Goal: Find specific page/section: Find specific page/section

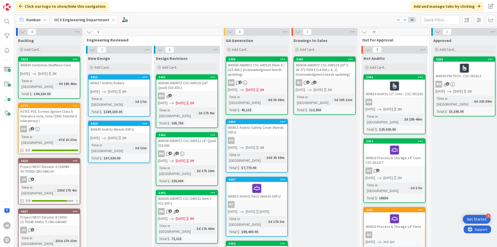
scroll to position [0, 449]
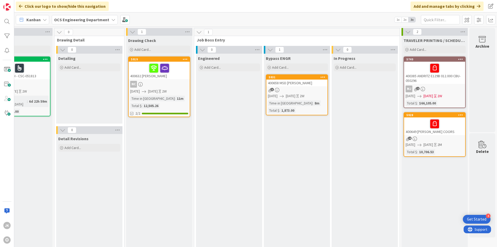
click at [301, 85] on div "400658 MSD ENVIRO" at bounding box center [297, 83] width 61 height 7
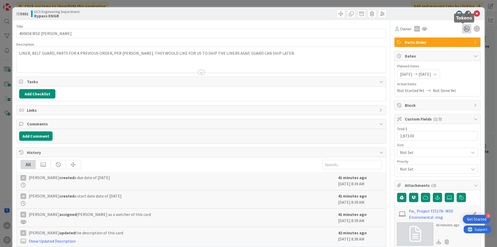
click at [466, 28] on icon at bounding box center [466, 28] width 9 height 9
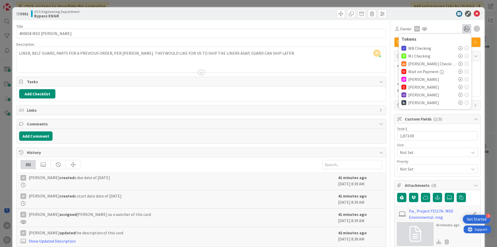
click at [459, 79] on icon at bounding box center [461, 79] width 4 height 4
click at [474, 13] on icon at bounding box center [477, 14] width 6 height 6
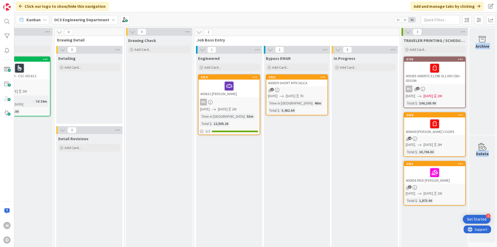
scroll to position [0, 449]
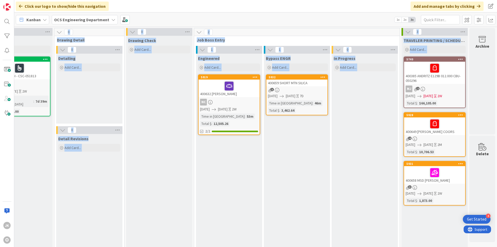
drag, startPoint x: 466, startPoint y: 213, endPoint x: 513, endPoint y: 213, distance: 47.1
click at [497, 213] on html "4 Get Started JK O Click our logo to show/hide this navigation Add and manage t…" at bounding box center [248, 123] width 497 height 247
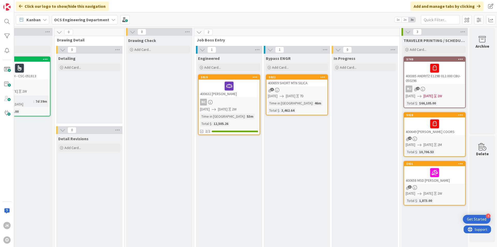
click at [285, 84] on div "400659 SHORT MTN SILICA" at bounding box center [297, 83] width 61 height 7
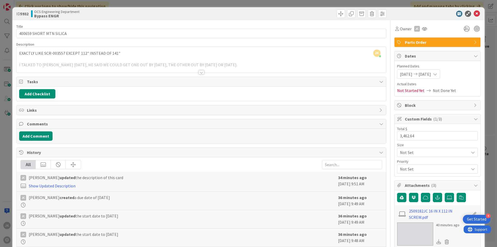
click at [114, 67] on div at bounding box center [202, 65] width 370 height 13
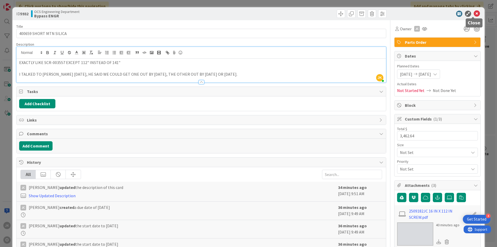
click at [474, 15] on icon at bounding box center [477, 14] width 6 height 6
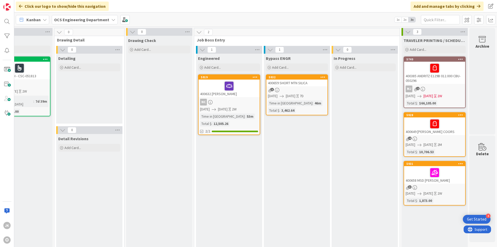
click at [298, 83] on div "400659 SHORT MTN SILICA" at bounding box center [297, 83] width 61 height 7
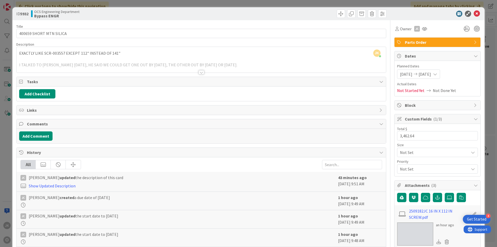
click at [196, 71] on div at bounding box center [202, 65] width 370 height 13
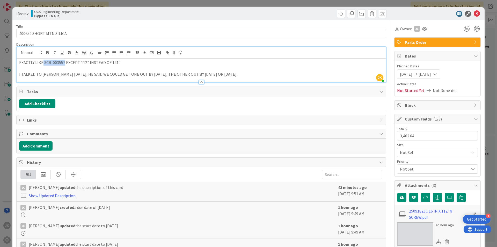
drag, startPoint x: 42, startPoint y: 63, endPoint x: 63, endPoint y: 62, distance: 21.0
click at [63, 62] on p "EXACTLY LIKE SCR-003557 EXCEPT 112" INSTEAD OF 141"" at bounding box center [201, 63] width 364 height 6
copy p "SCR-003557"
click at [475, 15] on icon at bounding box center [477, 14] width 6 height 6
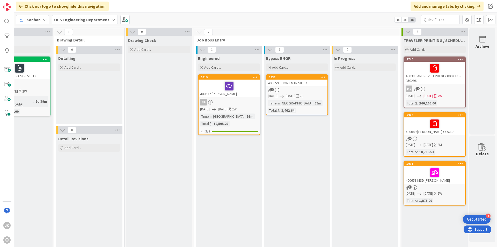
click at [280, 85] on div "400659 SHORT MTN SILICA" at bounding box center [297, 83] width 61 height 7
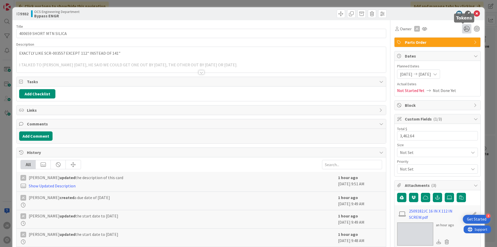
click at [462, 28] on icon at bounding box center [466, 28] width 9 height 9
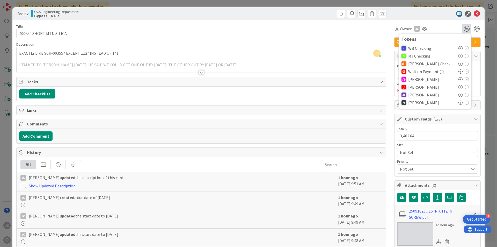
click at [459, 79] on icon at bounding box center [461, 79] width 4 height 4
click at [474, 16] on icon at bounding box center [477, 14] width 6 height 6
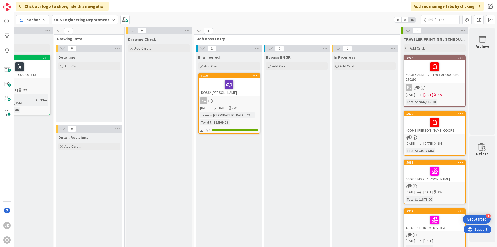
scroll to position [0, 449]
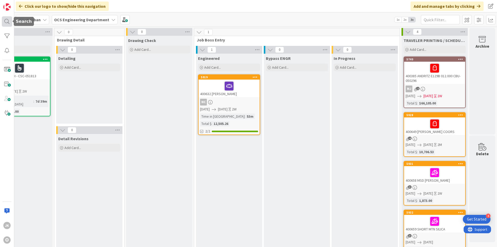
click at [5, 24] on div at bounding box center [7, 21] width 10 height 10
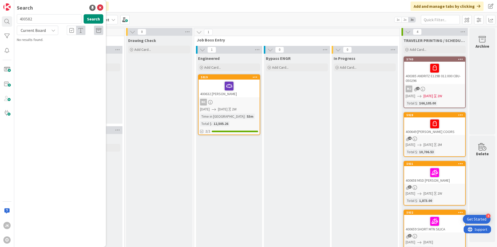
type input "400582"
click at [49, 30] on div "Current Board" at bounding box center [37, 30] width 41 height 9
click at [35, 52] on span "All Boards" at bounding box center [47, 52] width 54 height 8
click at [89, 19] on button "Search" at bounding box center [94, 18] width 20 height 9
click at [91, 22] on button "Search" at bounding box center [94, 18] width 20 height 9
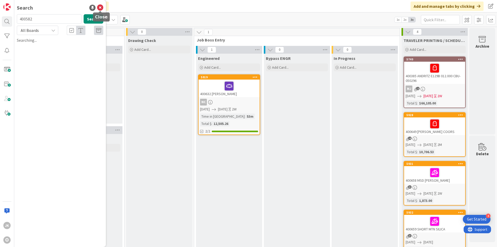
click at [101, 7] on icon at bounding box center [100, 8] width 6 height 6
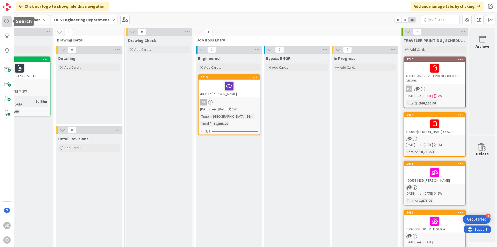
click at [5, 19] on div at bounding box center [7, 21] width 10 height 10
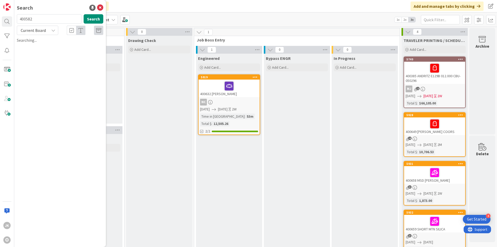
drag, startPoint x: 44, startPoint y: 18, endPoint x: 16, endPoint y: 19, distance: 28.0
click at [16, 19] on div "400582 Search" at bounding box center [60, 19] width 93 height 11
click at [60, 21] on input "text" at bounding box center [49, 18] width 65 height 9
type input "400582"
click at [41, 31] on span "Current Board" at bounding box center [33, 30] width 25 height 5
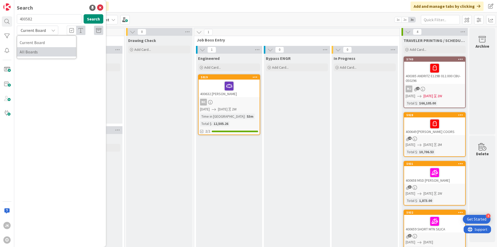
click at [38, 51] on span "All Boards" at bounding box center [47, 52] width 54 height 8
click at [97, 30] on icon at bounding box center [98, 30] width 5 height 5
click at [90, 20] on button "Search" at bounding box center [94, 18] width 20 height 9
click at [99, 32] on icon at bounding box center [98, 30] width 5 height 5
click at [94, 17] on button "Search" at bounding box center [94, 18] width 20 height 9
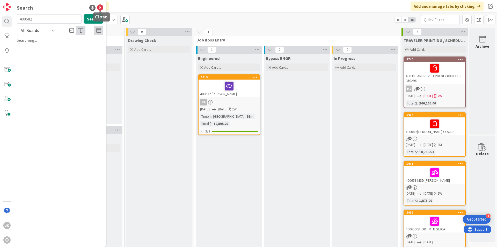
click at [99, 8] on icon at bounding box center [100, 8] width 6 height 6
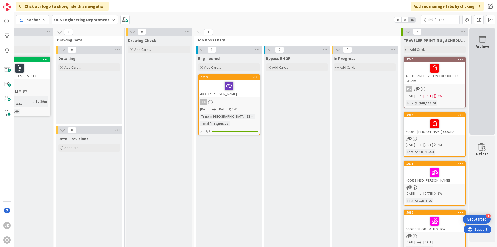
click at [471, 69] on div "Archive" at bounding box center [483, 81] width 26 height 106
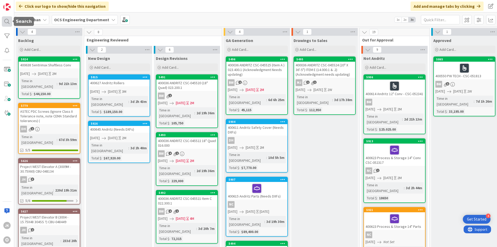
click at [8, 20] on div at bounding box center [7, 21] width 10 height 10
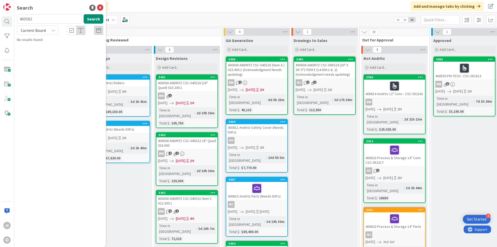
type input "400582"
click at [33, 28] on span "Current Board" at bounding box center [33, 30] width 25 height 5
click at [34, 52] on span "All Boards" at bounding box center [47, 52] width 54 height 8
click at [58, 49] on p "400582 Andritz E304 (same as order 400583)" at bounding box center [63, 48] width 79 height 11
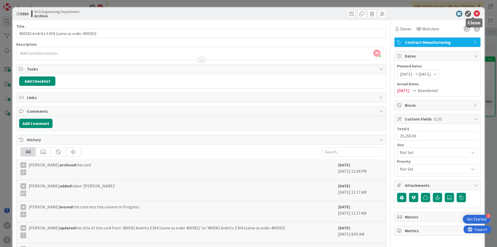
click at [474, 13] on icon at bounding box center [477, 14] width 6 height 6
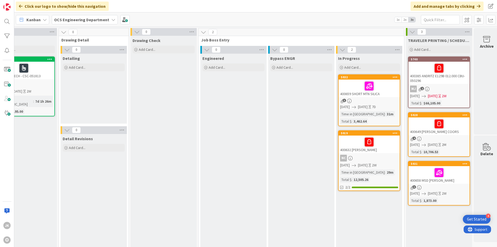
scroll to position [0, 449]
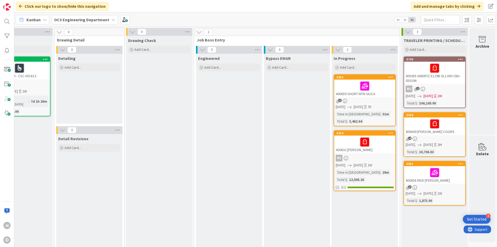
drag, startPoint x: 245, startPoint y: 246, endPoint x: 23, endPoint y: 2, distance: 329.6
